Goal: Communication & Community: Answer question/provide support

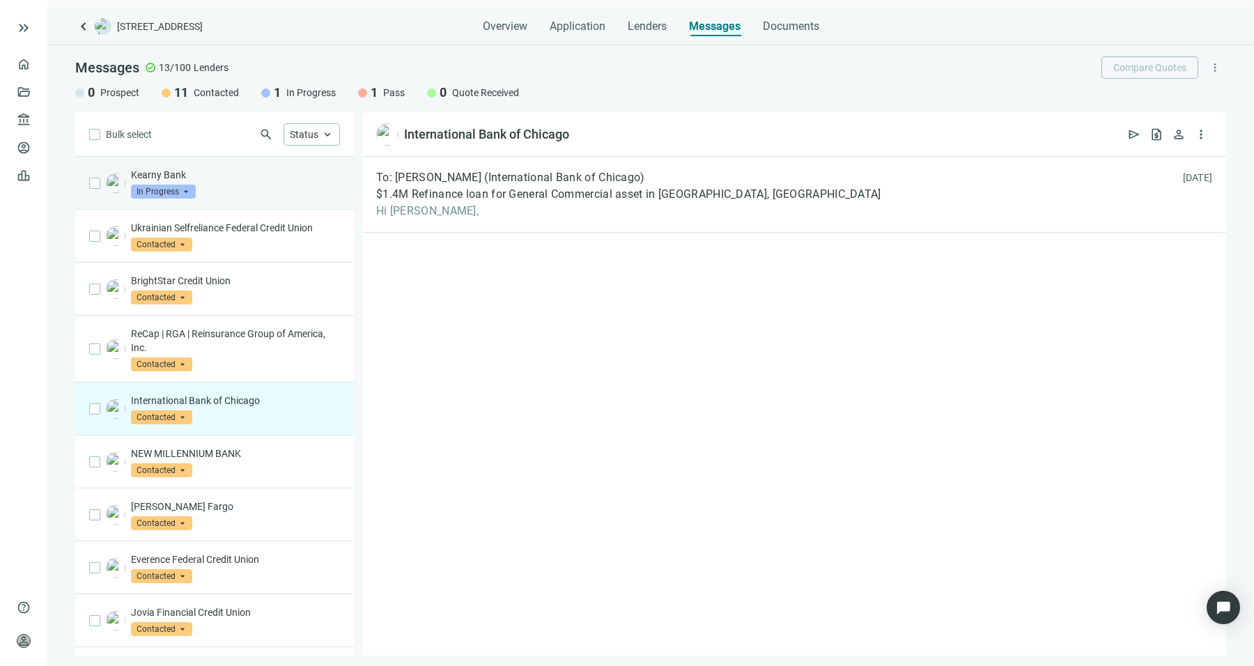
click at [279, 185] on div "Kearny Bank In Progress arrow_drop_down" at bounding box center [235, 183] width 209 height 31
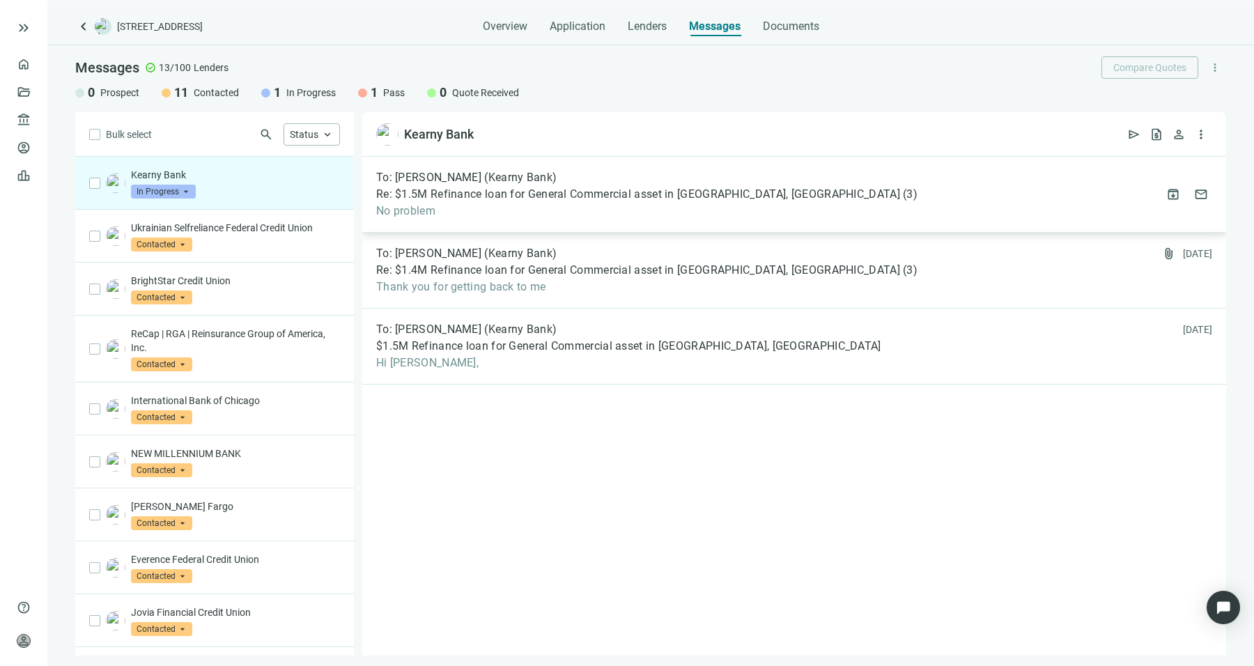
click at [577, 185] on div "To: Ryan Newberry (Kearny Bank) Re: $1.5M Refinance loan for General Commercial…" at bounding box center [646, 194] width 541 height 47
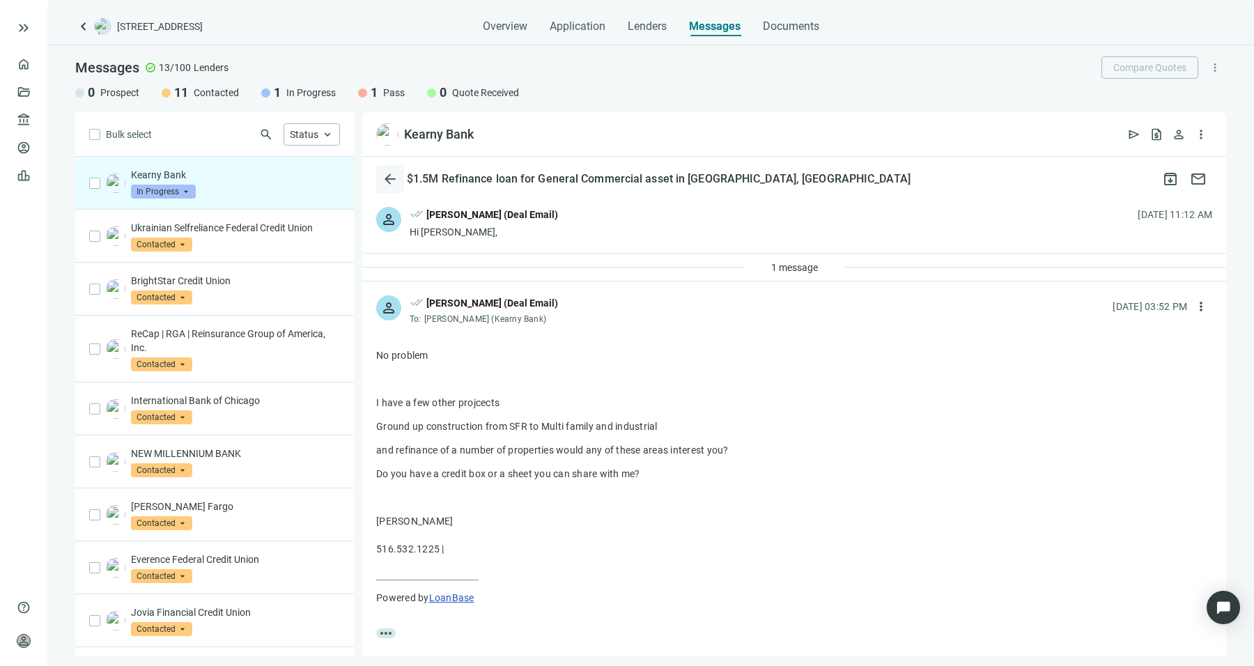
click at [387, 173] on span "arrow_back" at bounding box center [390, 179] width 17 height 17
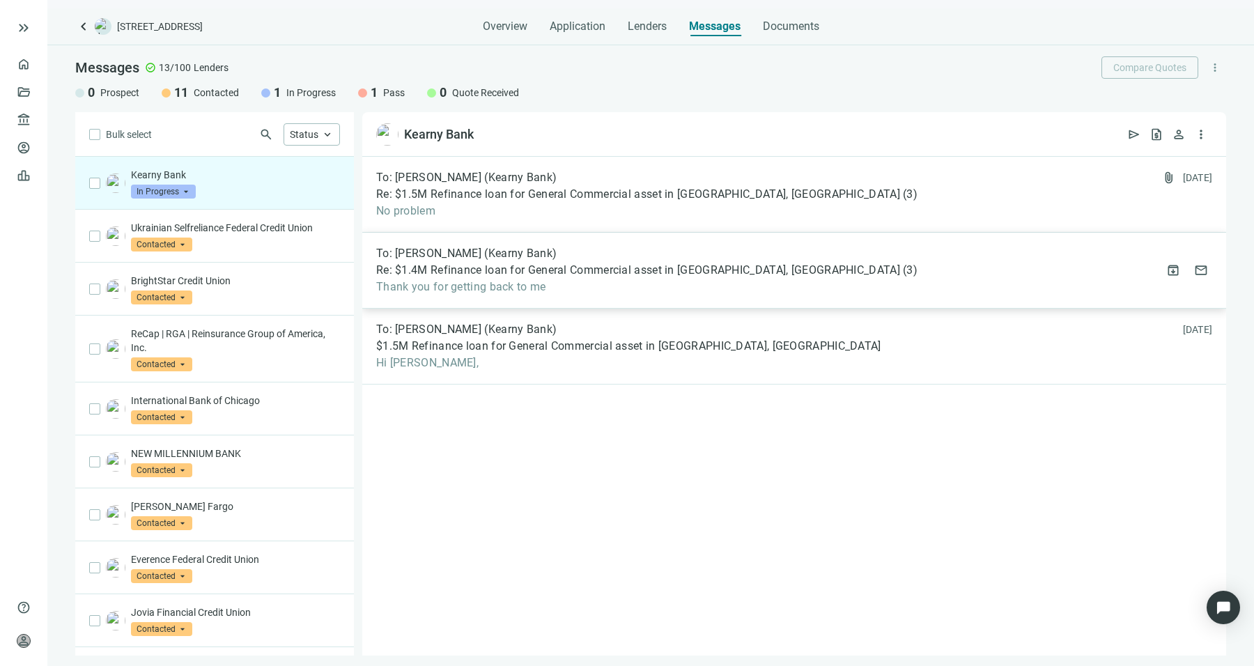
click at [612, 271] on span "Re: $1.4M Refinance loan for General Commercial asset in Westbury, NY" at bounding box center [638, 270] width 524 height 14
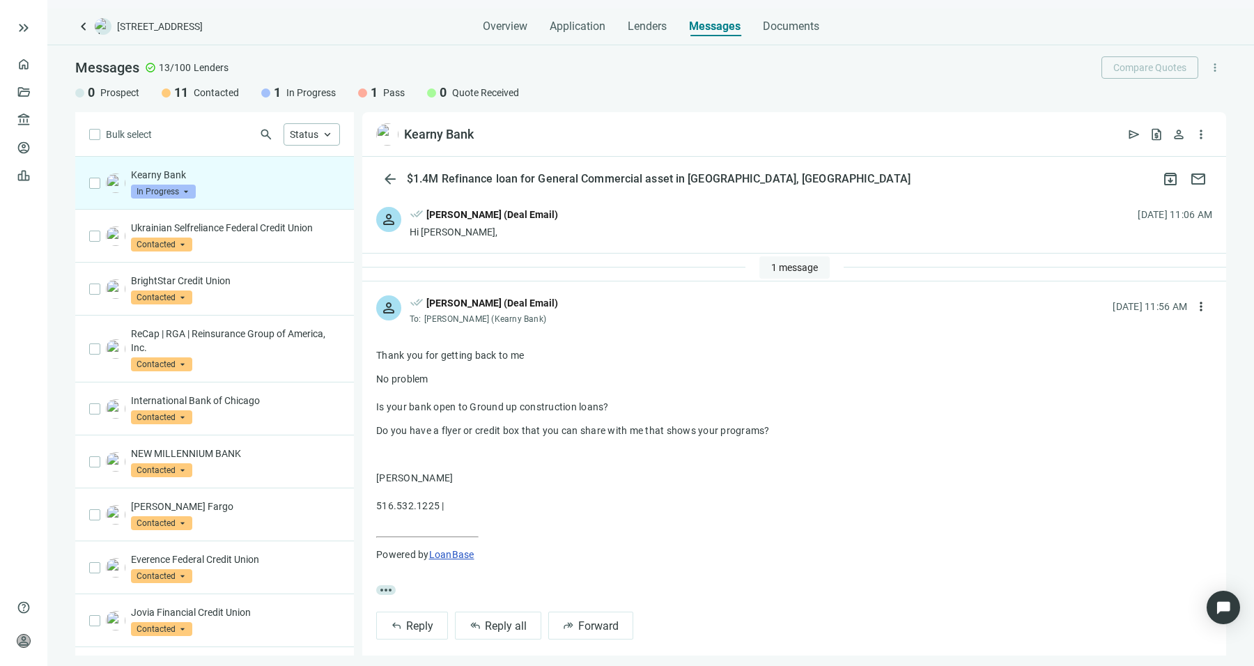
click at [777, 264] on span "1 message" at bounding box center [794, 267] width 47 height 11
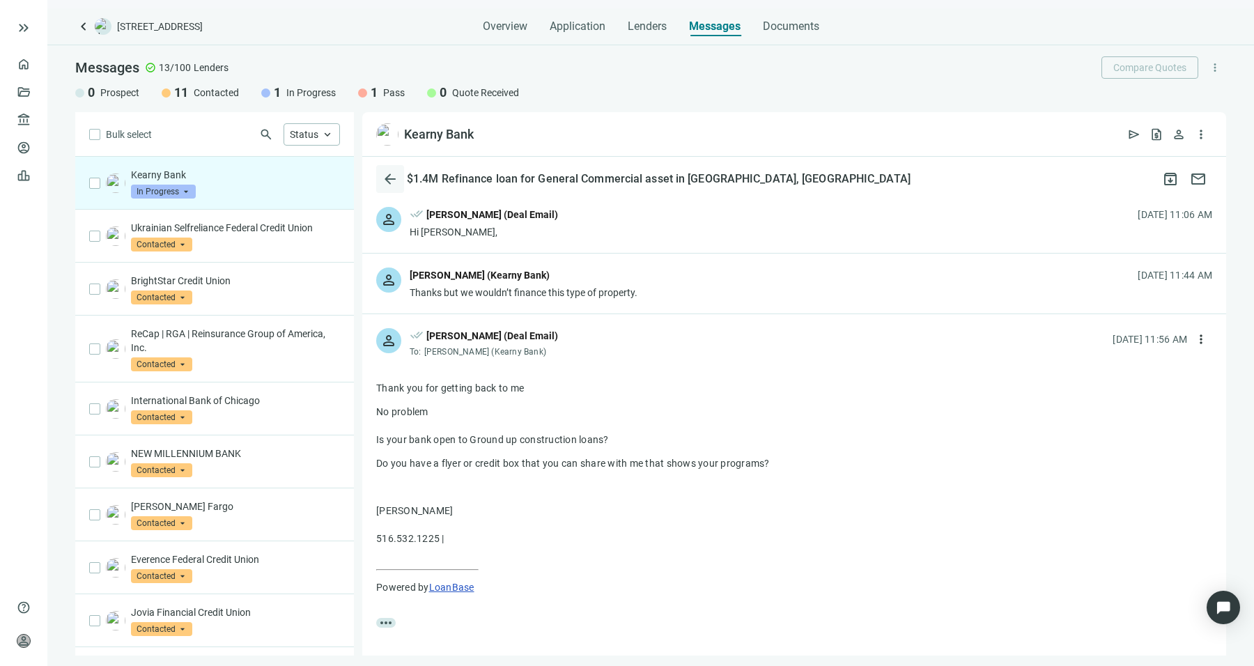
click at [387, 176] on span "arrow_back" at bounding box center [390, 179] width 17 height 17
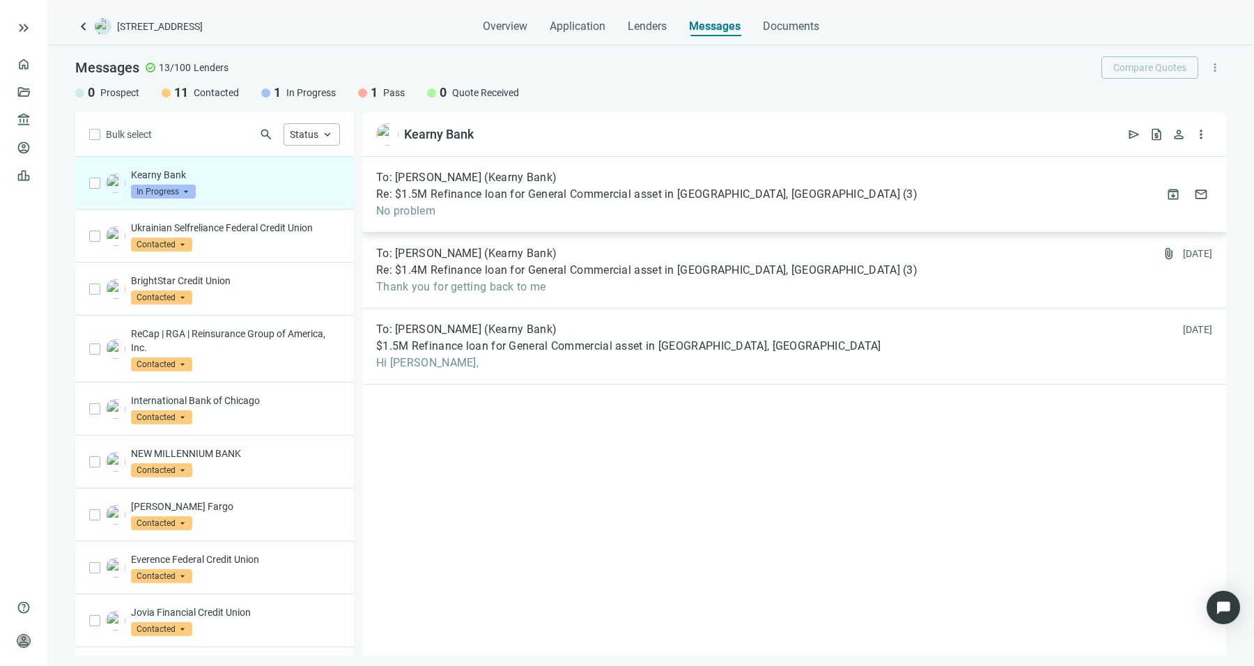
click at [643, 203] on div "To: Ryan Newberry (Kearny Bank) Re: $1.5M Refinance loan for General Commercial…" at bounding box center [646, 194] width 541 height 47
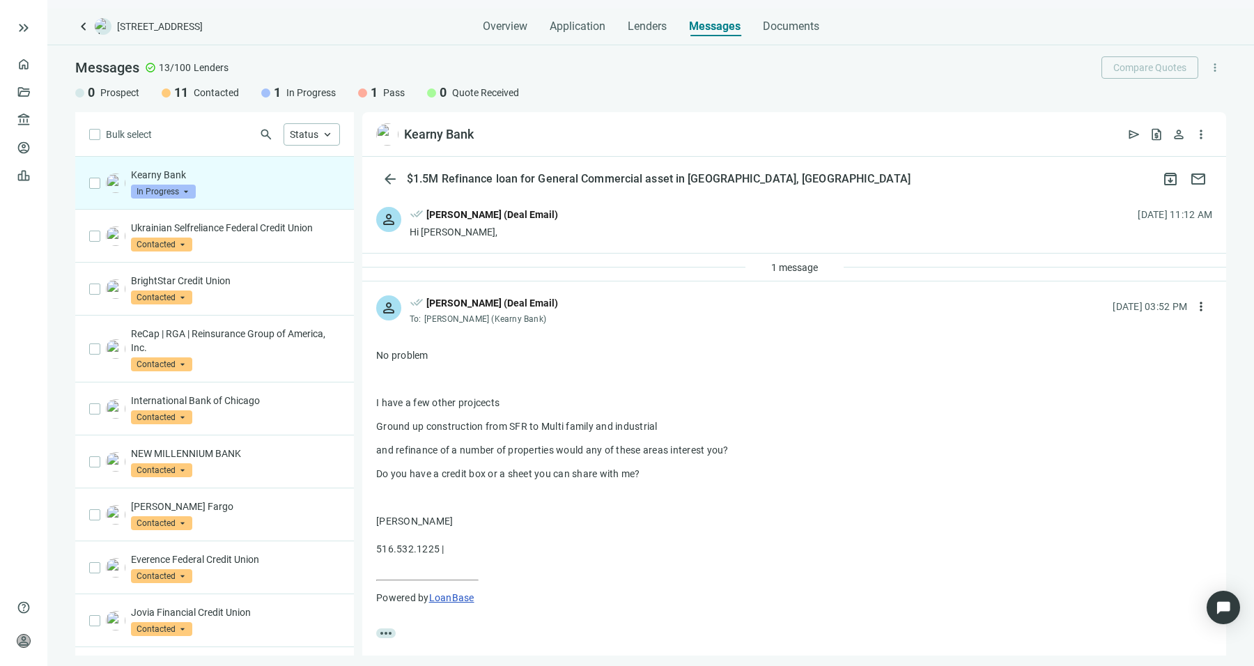
scroll to position [28, 0]
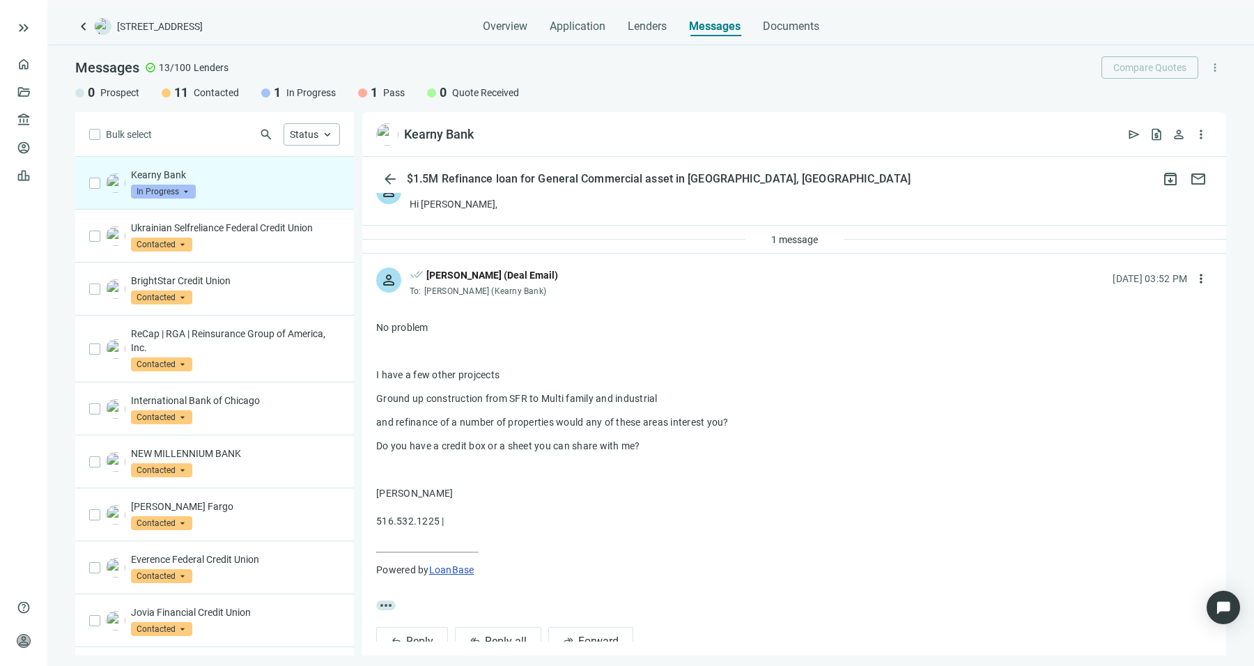
click at [799, 260] on div "person done_all Sean Shahkohi (Deal Email) To: Ryan Newberry (Kearny Bank) 09.0…" at bounding box center [794, 276] width 864 height 46
click at [793, 242] on span "1 message" at bounding box center [794, 239] width 47 height 11
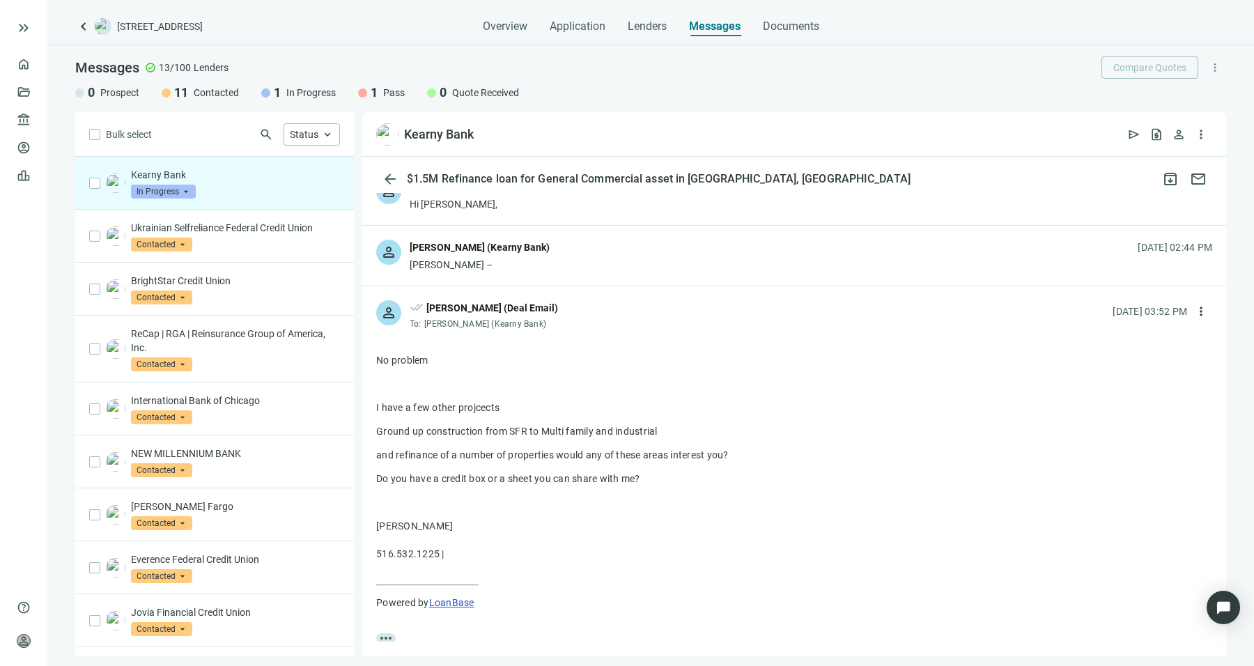
click at [482, 245] on div "Ryan Newberry (Kearny Bank)" at bounding box center [479, 247] width 140 height 15
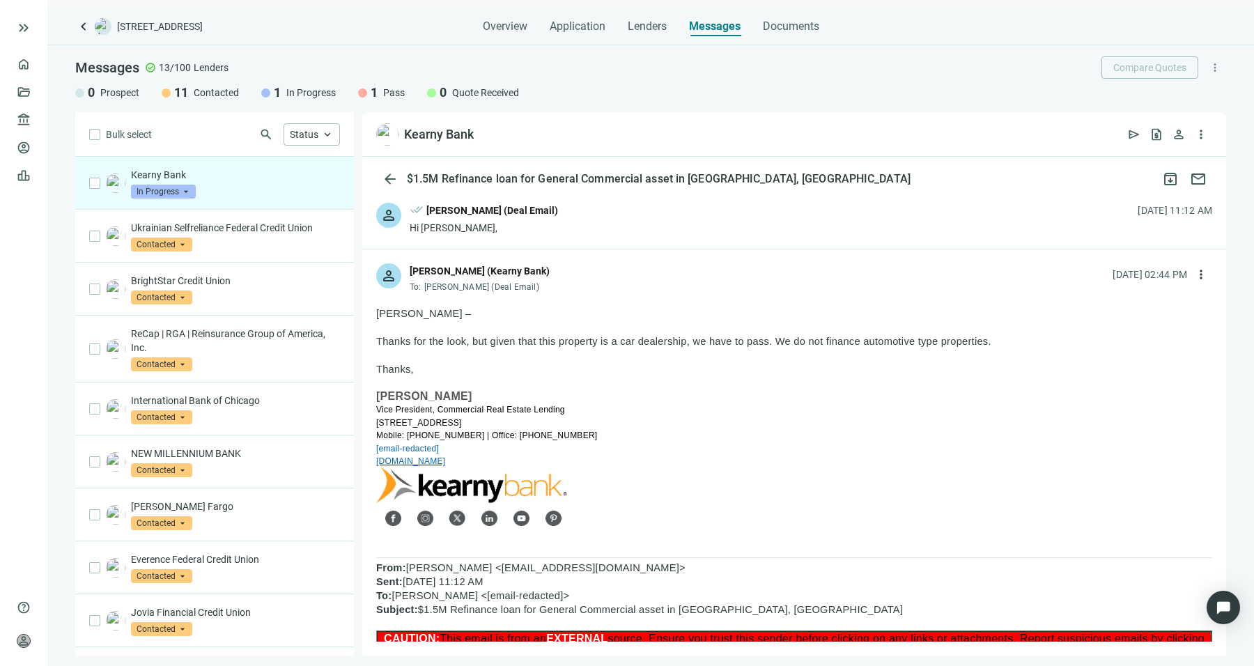
scroll to position [0, 0]
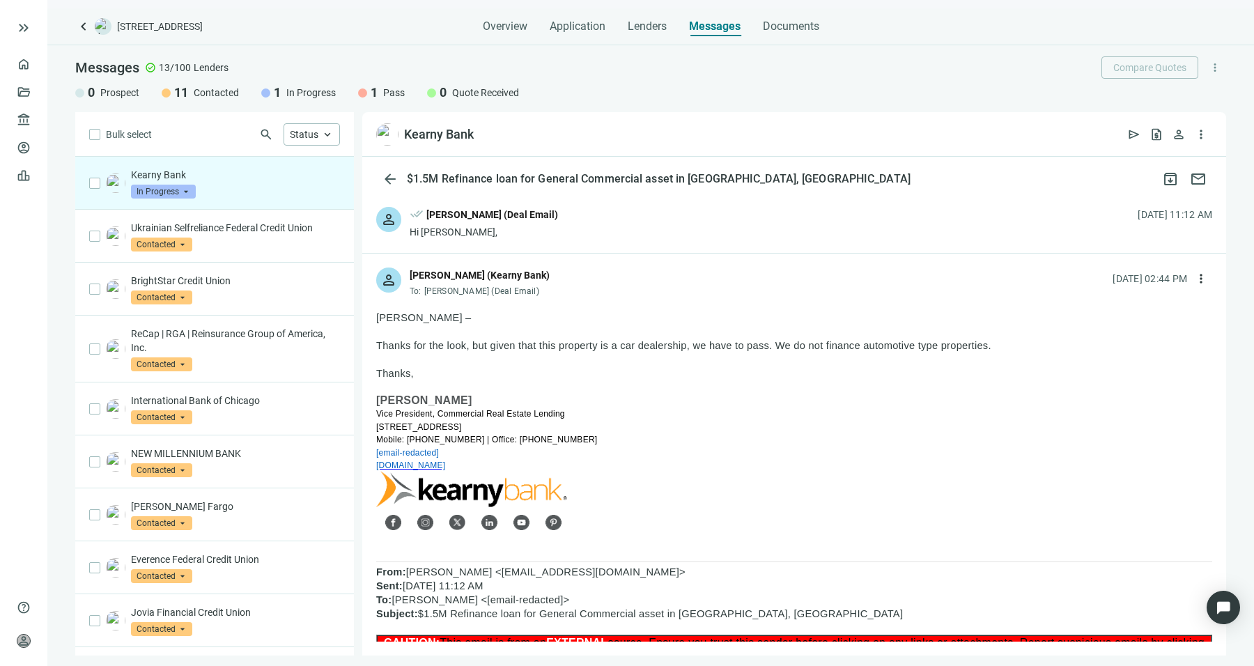
click at [529, 239] on div "person done_all Sean Shahkohi (Deal Email) Hi Ryan, 09.09.2025, 11:12 AM" at bounding box center [794, 223] width 864 height 60
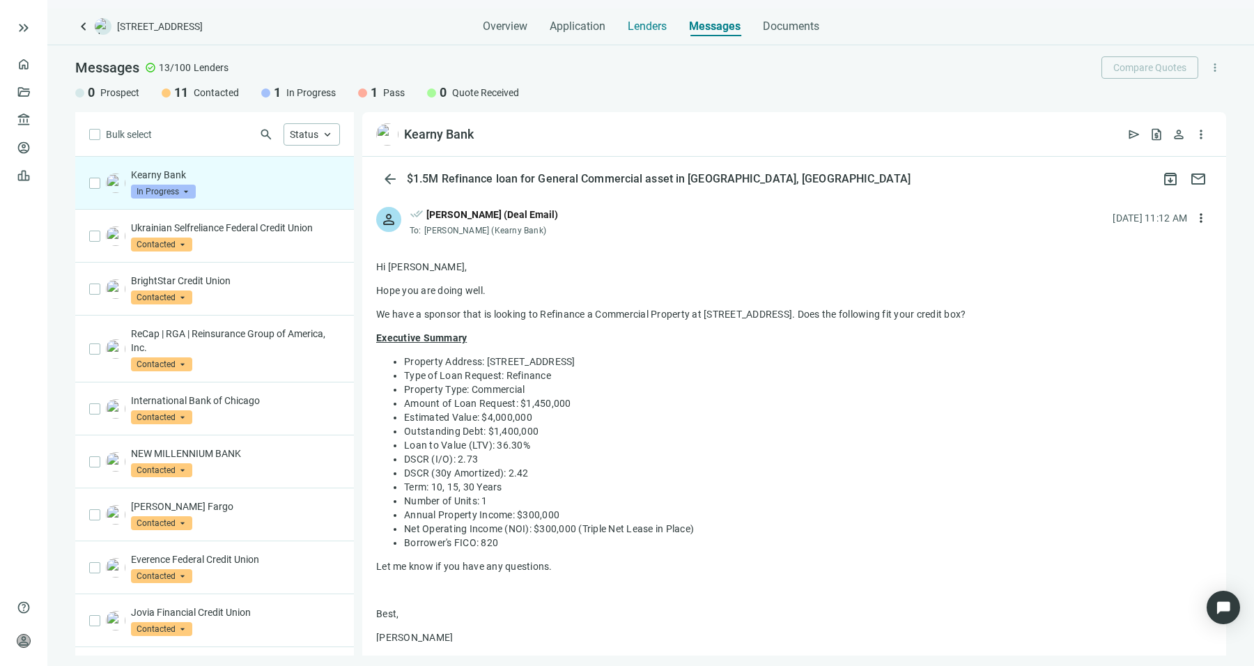
click at [662, 19] on span "Lenders" at bounding box center [646, 26] width 39 height 14
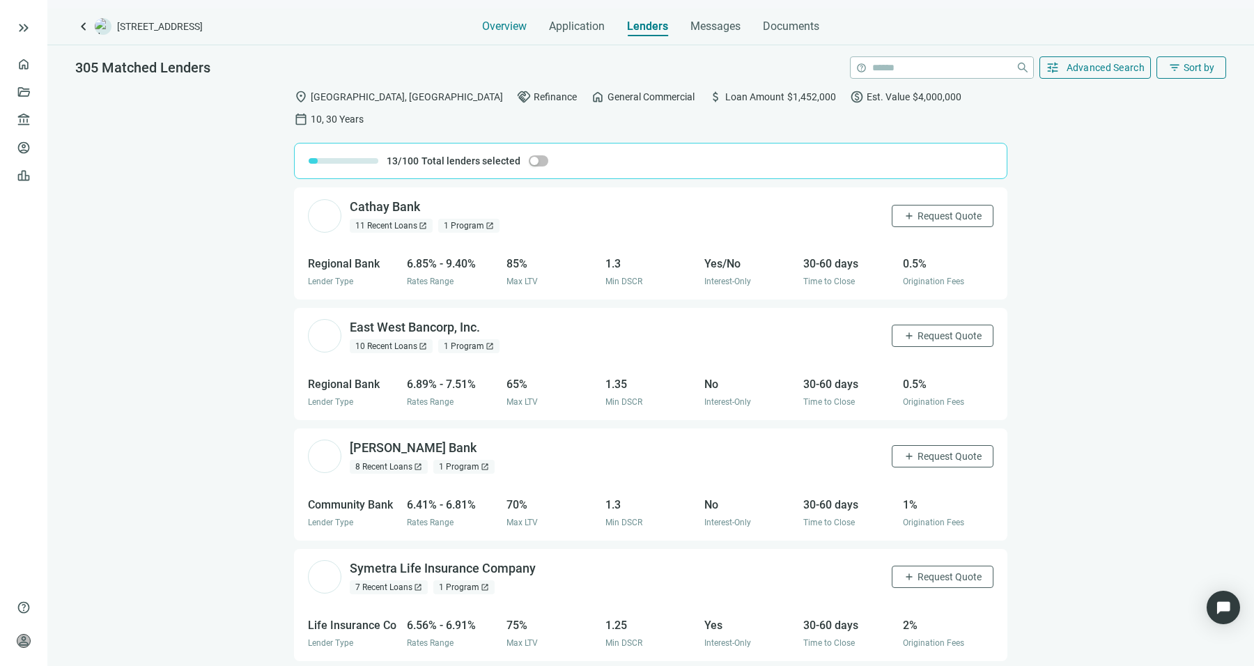
click at [503, 25] on span "Overview" at bounding box center [504, 26] width 45 height 14
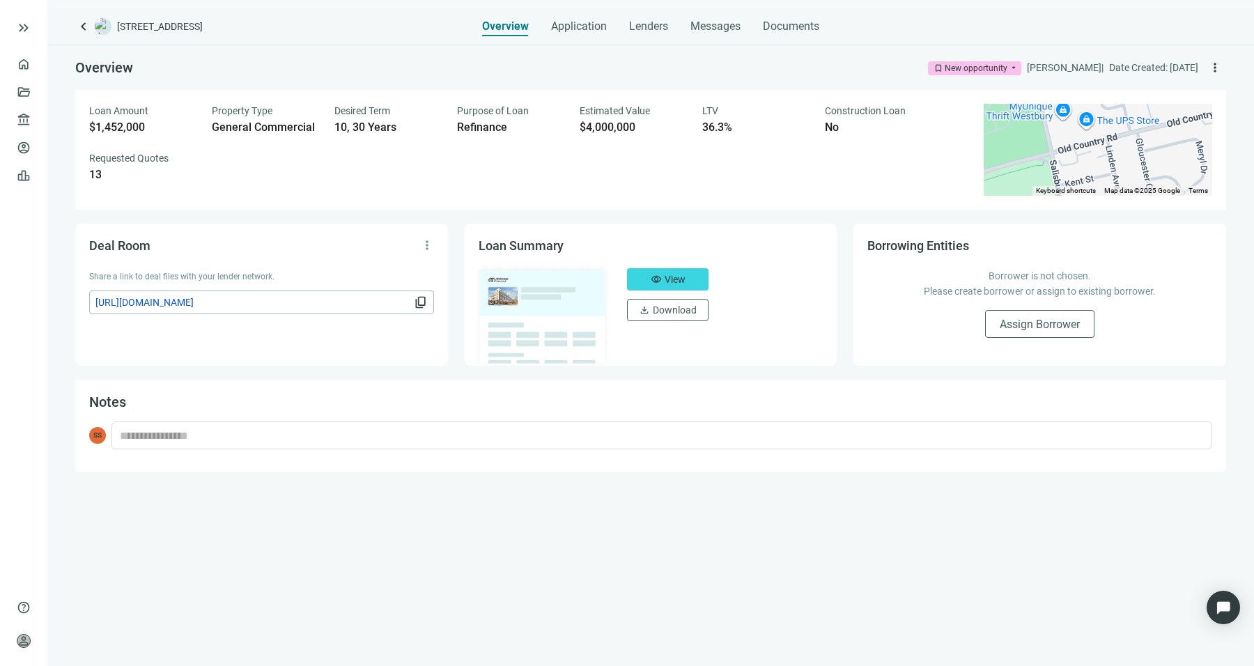
click at [73, 25] on div "keyboard_arrow_left 500 Old Country Rd, Westbury, NY 11590 Overview Application…" at bounding box center [650, 336] width 1206 height 657
click at [86, 26] on span "keyboard_arrow_left" at bounding box center [83, 26] width 17 height 17
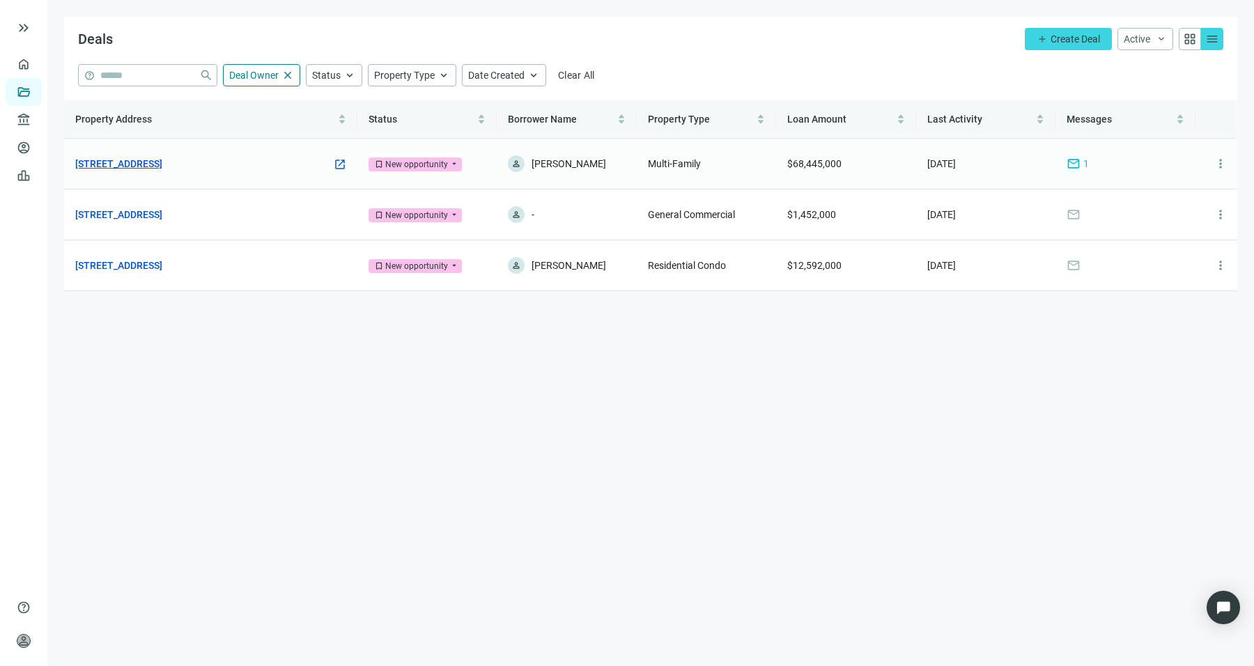
click at [147, 167] on link "197 Ave E, Bayonne, NJ 07002" at bounding box center [118, 163] width 87 height 15
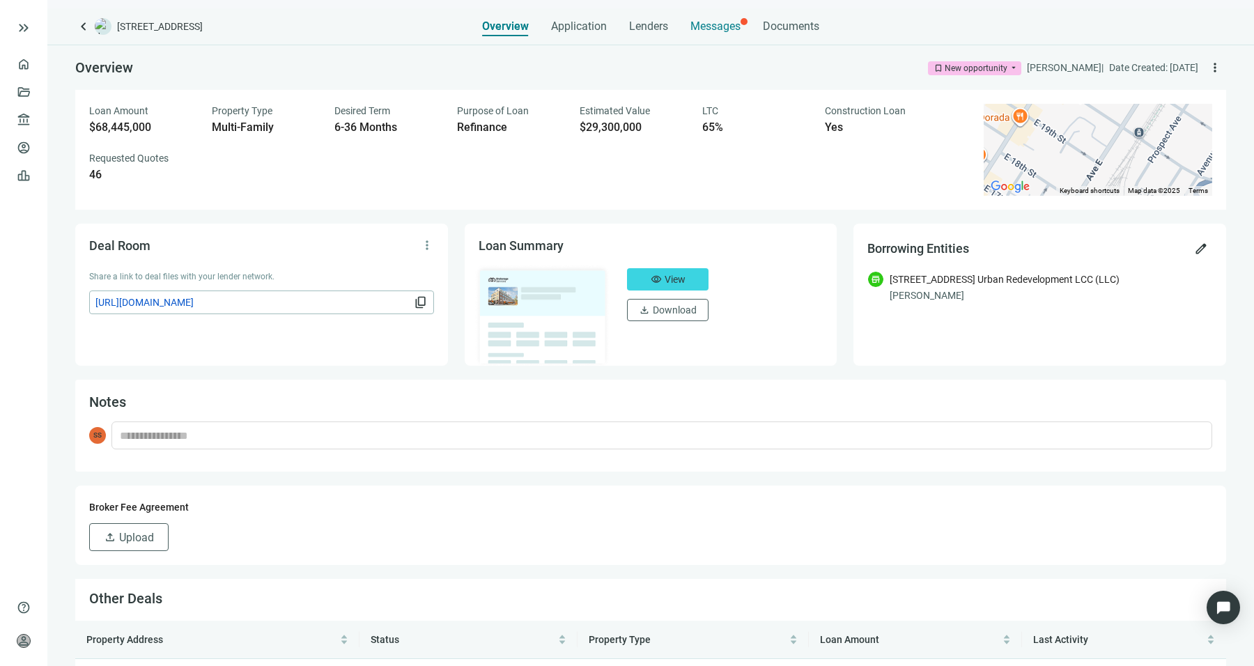
click at [710, 14] on div "Messages" at bounding box center [715, 22] width 50 height 28
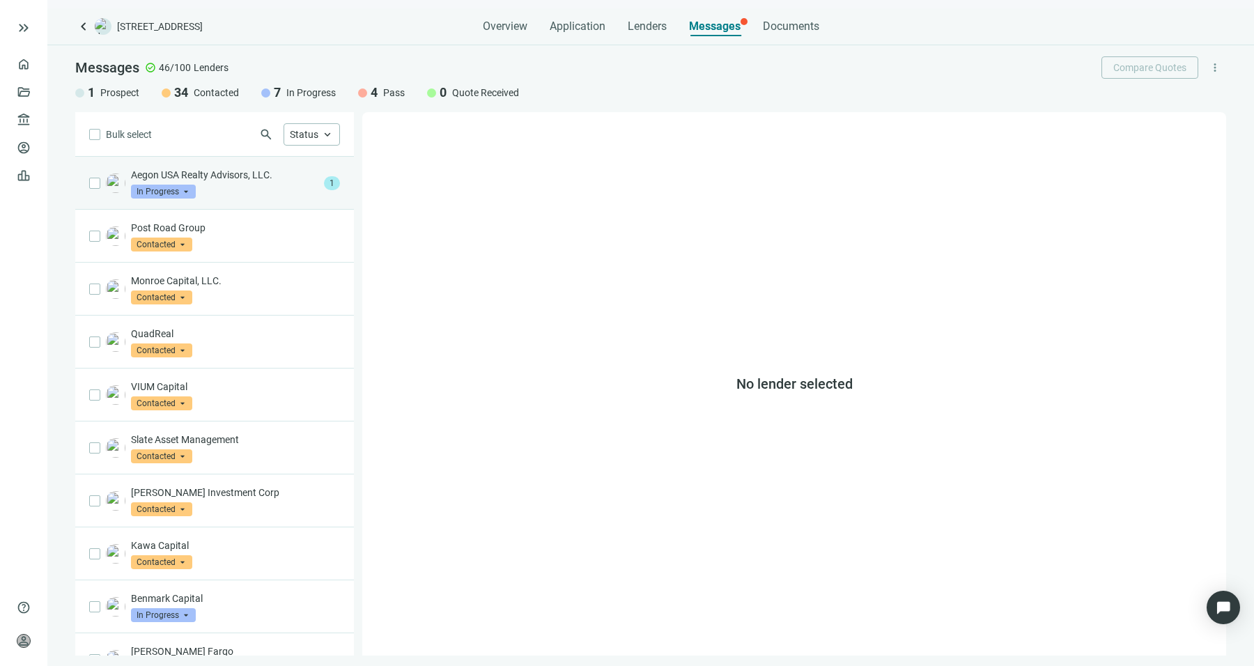
click at [283, 197] on div "Aegon USA Realty Advisors, LLC. In Progress arrow_drop_down" at bounding box center [224, 183] width 187 height 31
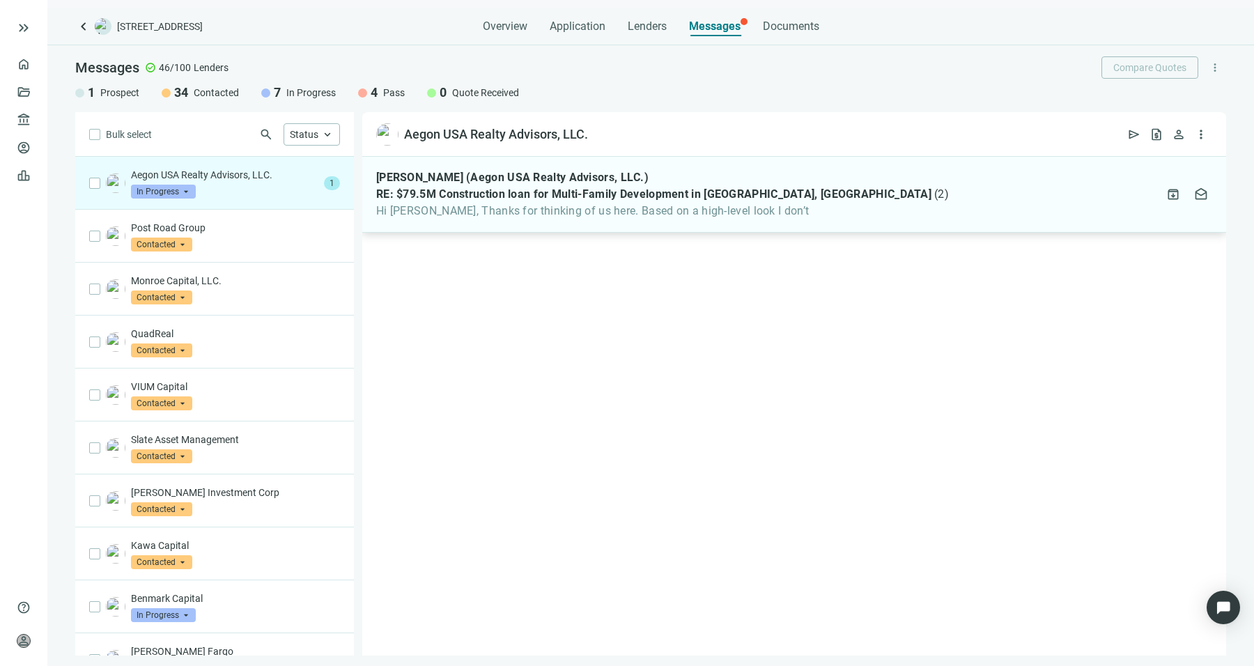
click at [532, 214] on span "Hi Sean, Thanks for thinking of us here. Based on a high-level look I don’t" at bounding box center [662, 211] width 572 height 14
